Goal: Check status

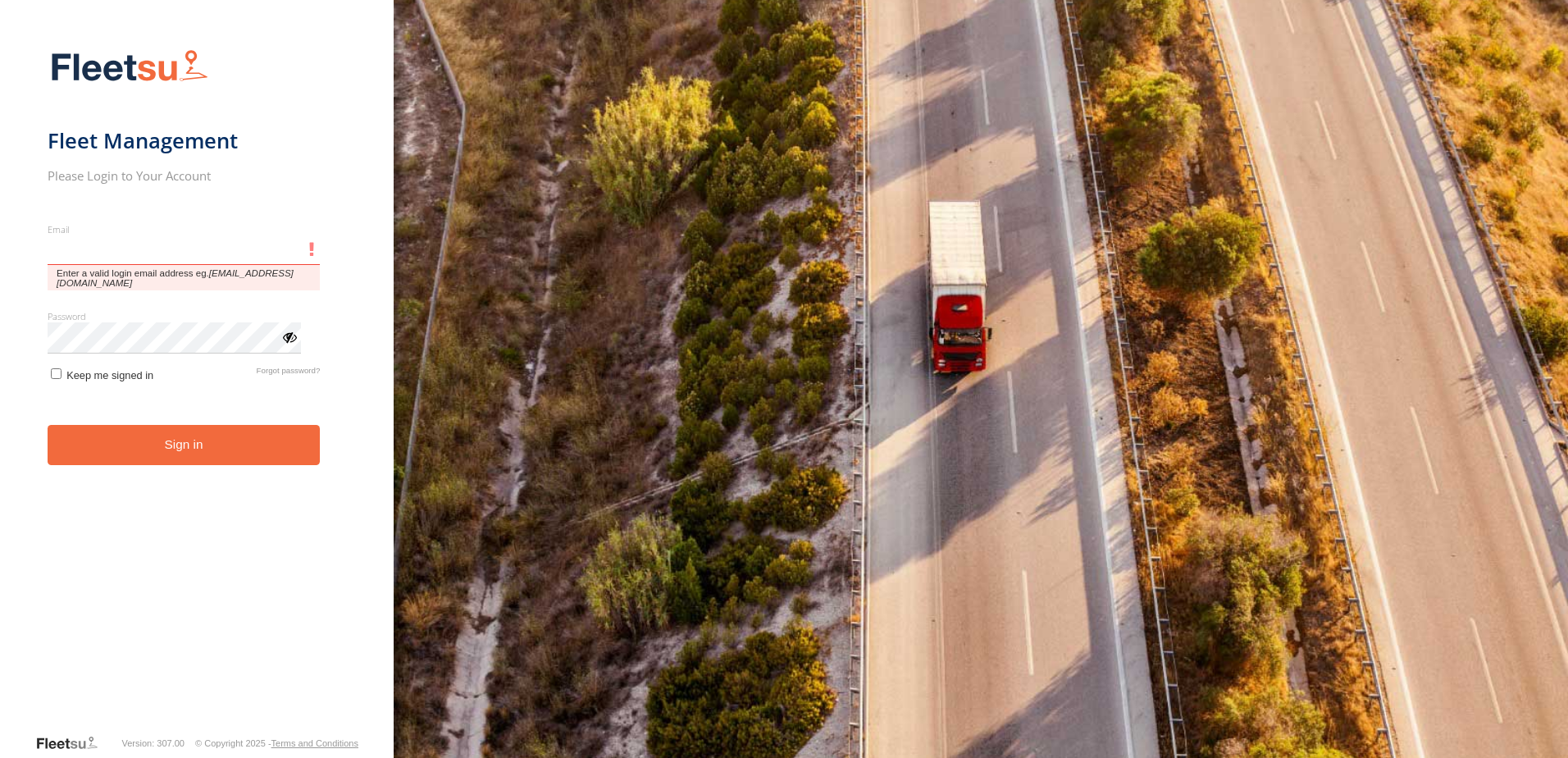
type input "**********"
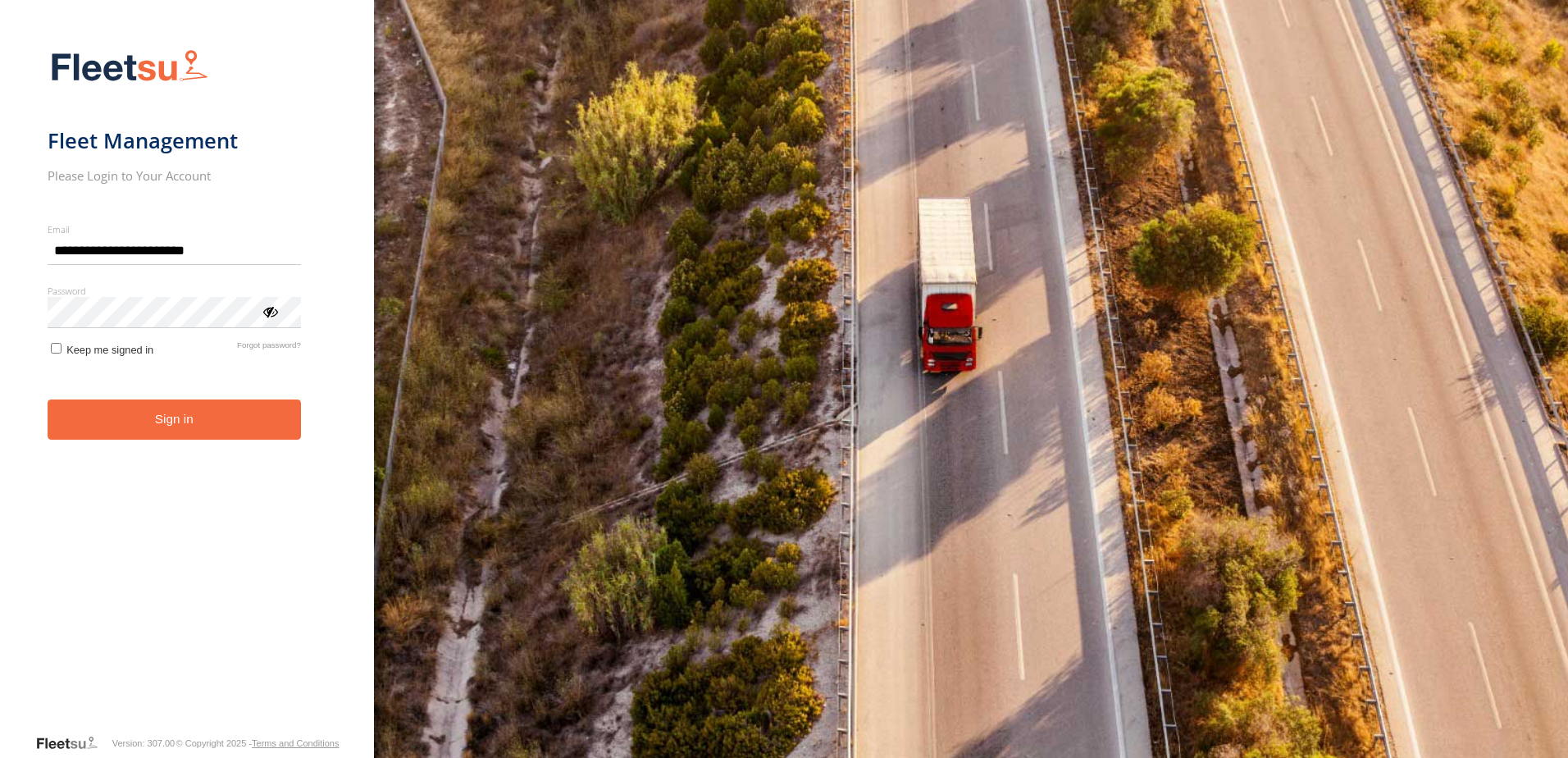
click at [185, 426] on button "Sign in" at bounding box center [174, 419] width 254 height 40
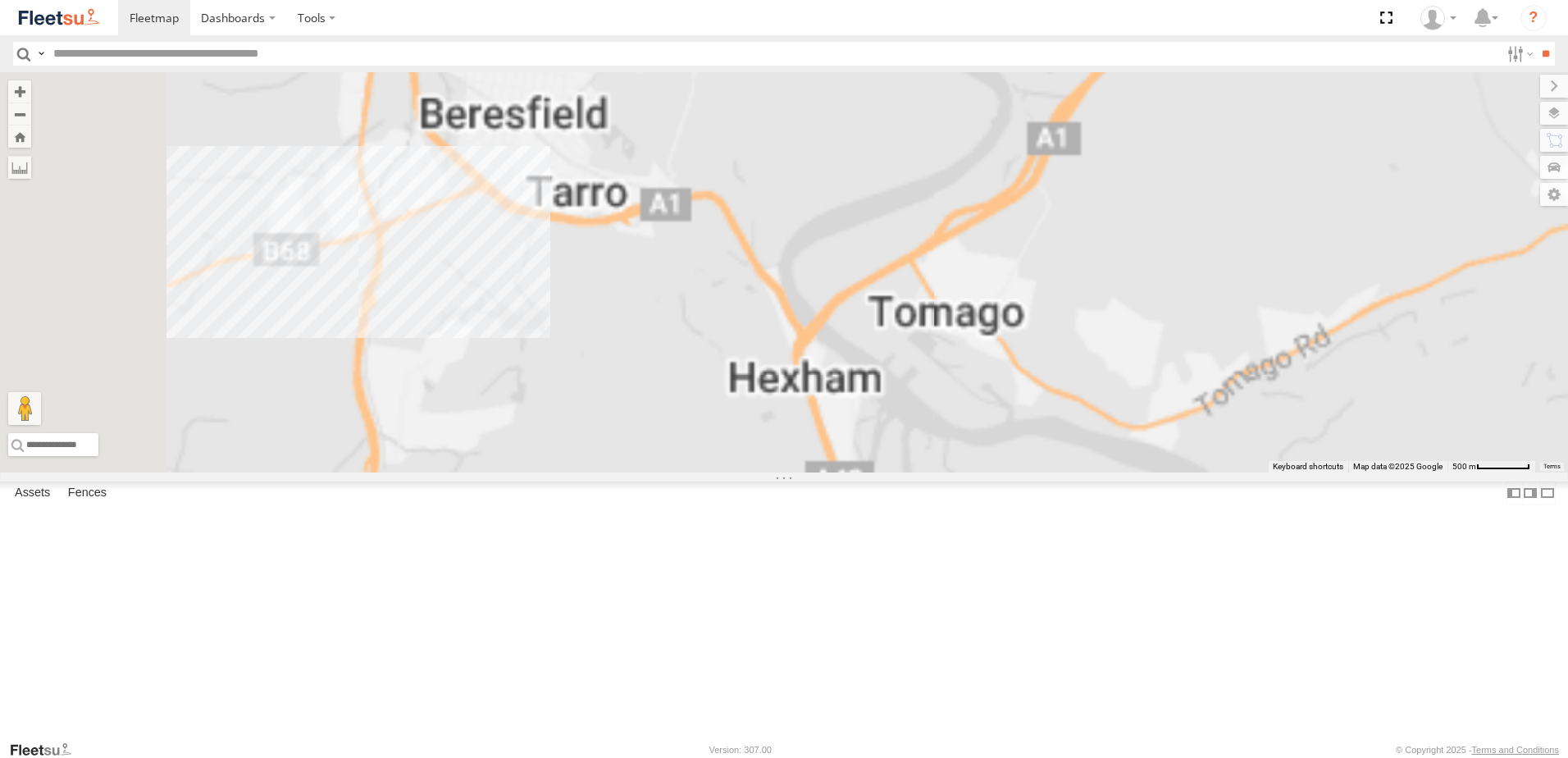
drag, startPoint x: 736, startPoint y: 190, endPoint x: 824, endPoint y: 335, distance: 169.6
click at [824, 335] on div "B5 Timber Truck" at bounding box center [784, 272] width 1568 height 401
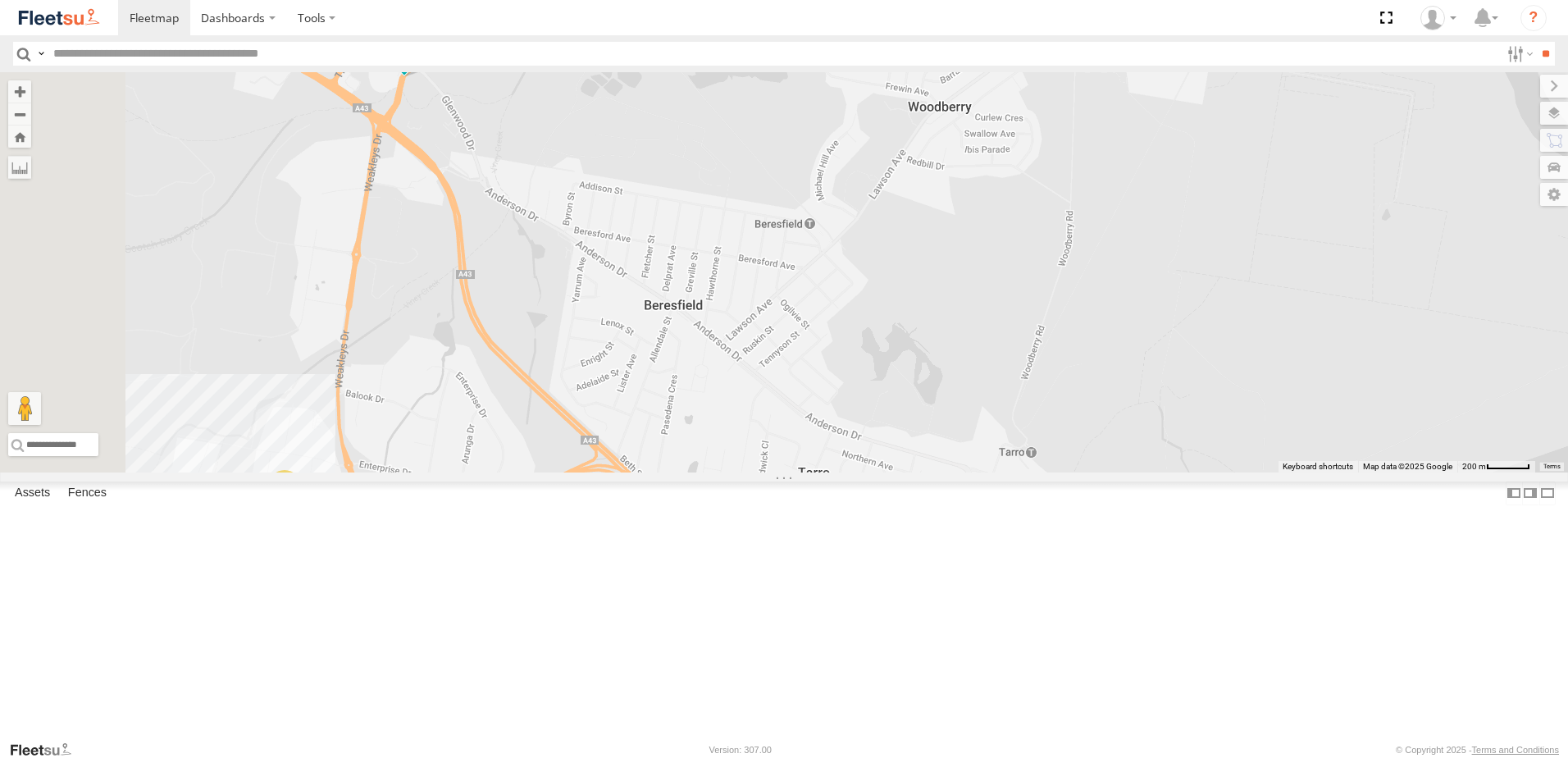
drag, startPoint x: 660, startPoint y: 292, endPoint x: 760, endPoint y: 314, distance: 102.4
click at [760, 316] on div "B5 Timber Truck 10" at bounding box center [784, 272] width 1568 height 401
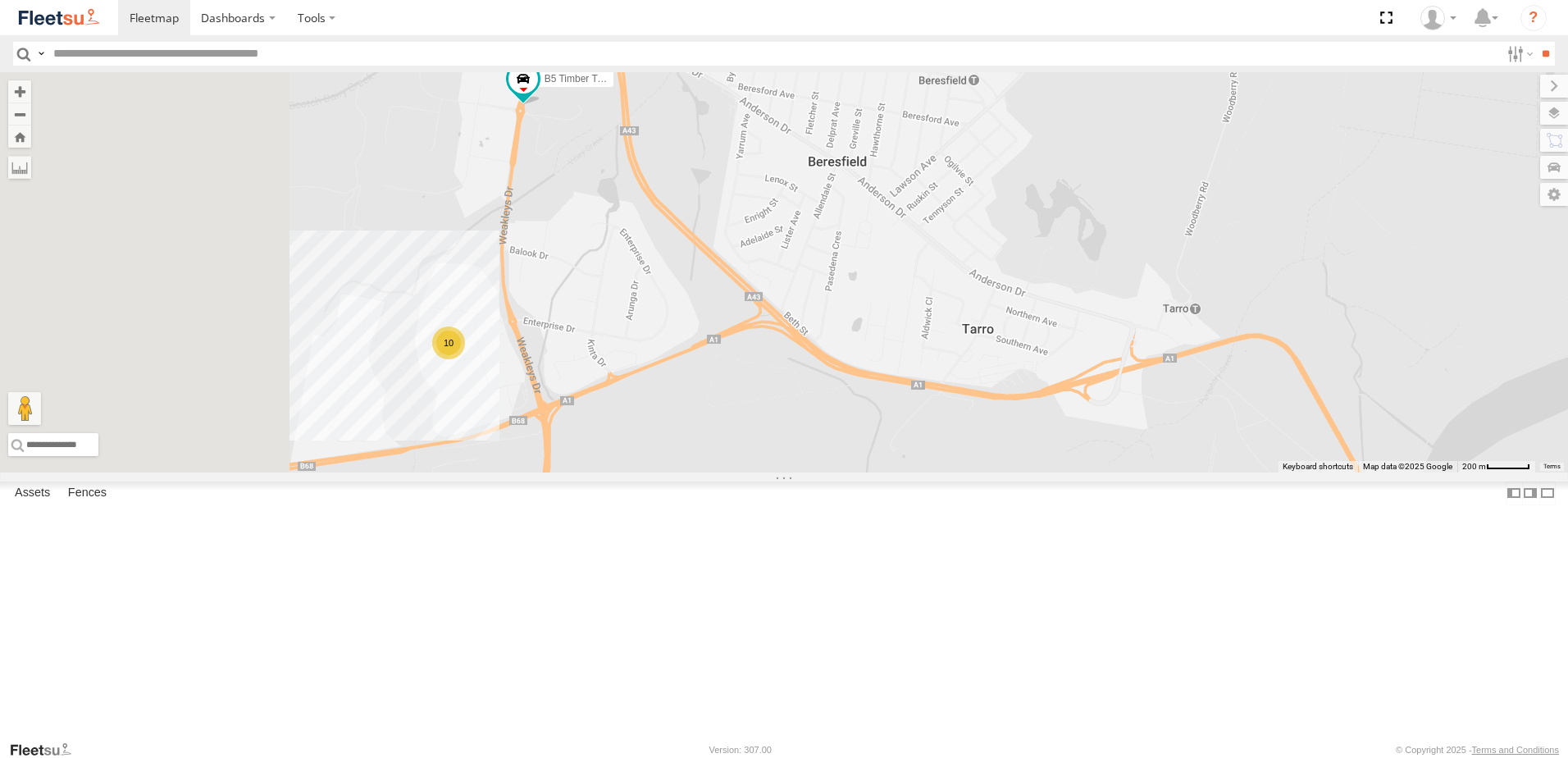
drag, startPoint x: 744, startPoint y: 367, endPoint x: 905, endPoint y: 216, distance: 220.7
click at [905, 216] on div "B5 Timber Truck 10" at bounding box center [784, 272] width 1568 height 401
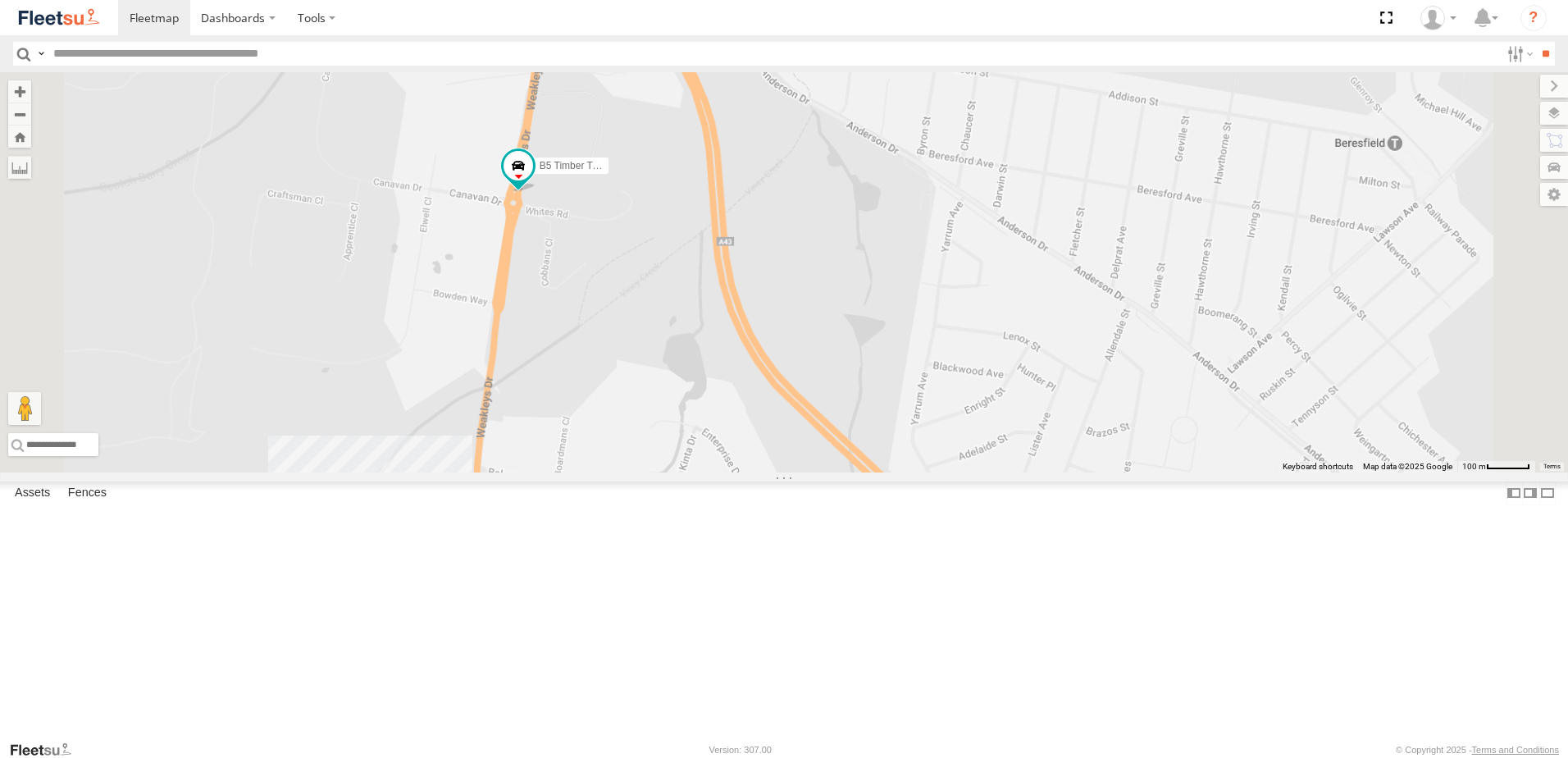
drag, startPoint x: 794, startPoint y: 482, endPoint x: 773, endPoint y: 245, distance: 237.9
click at [798, 275] on div "B5 Timber Truck B4 Timber Truck BX1 Express Ute BX2 Express Ute B3 Transfer Tru…" at bounding box center [784, 272] width 1568 height 401
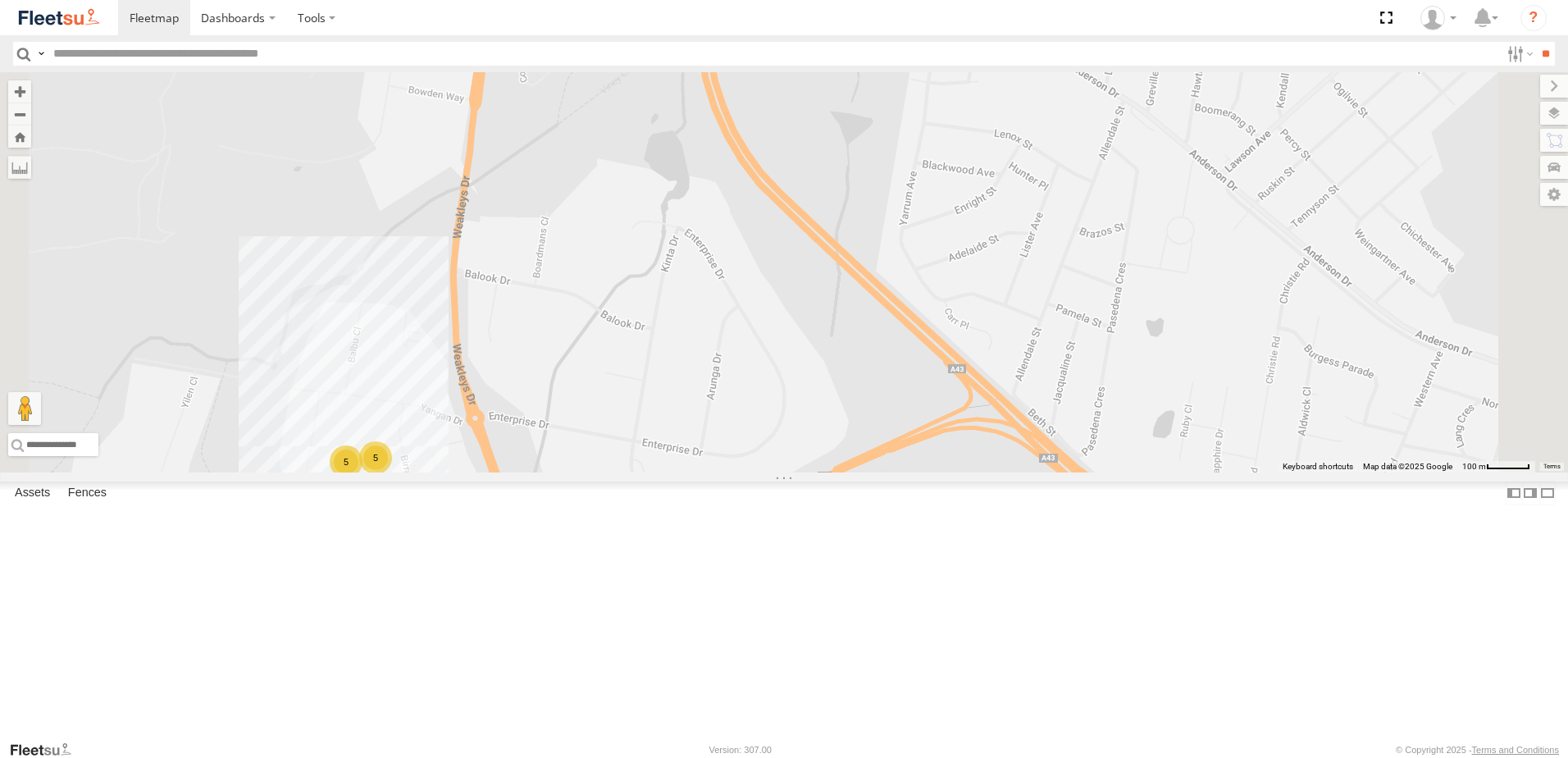
drag, startPoint x: 783, startPoint y: 497, endPoint x: 778, endPoint y: 437, distance: 60.2
click at [778, 437] on div "B5 Timber Truck 5 5" at bounding box center [784, 272] width 1568 height 401
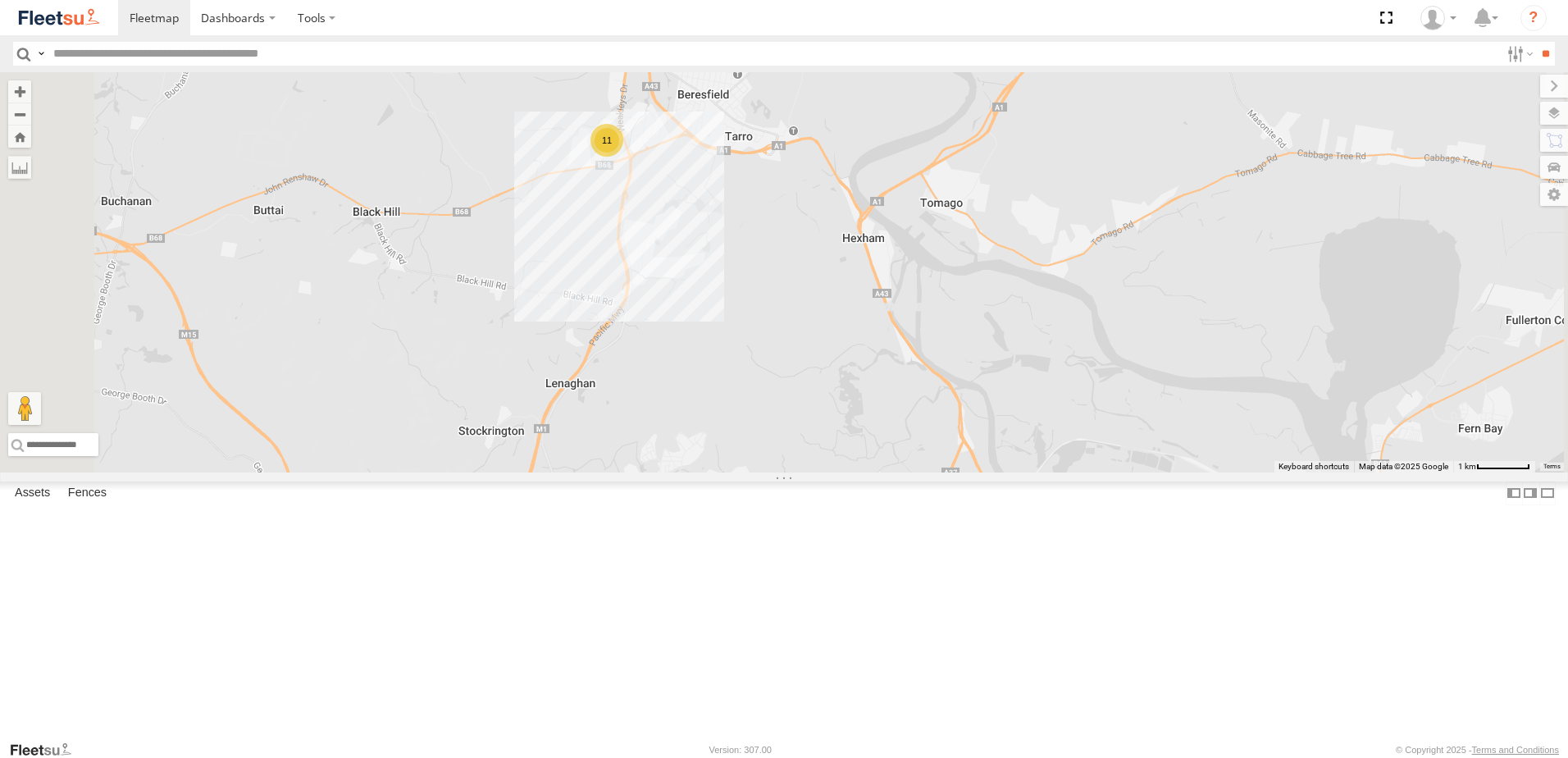
drag, startPoint x: 773, startPoint y: 210, endPoint x: 785, endPoint y: 310, distance: 100.7
click at [785, 310] on div "11" at bounding box center [784, 272] width 1568 height 401
